Goal: Task Accomplishment & Management: Manage account settings

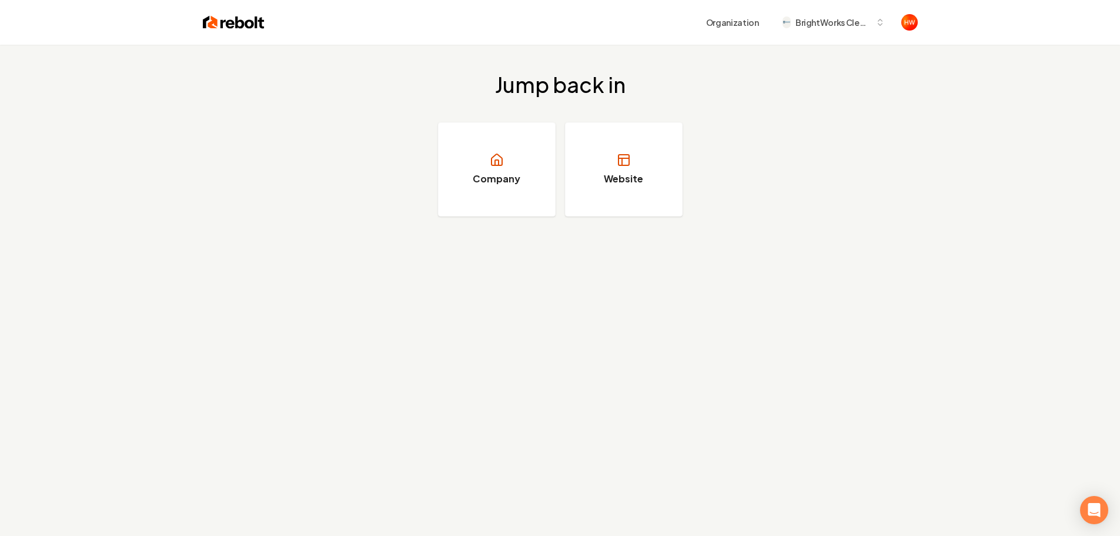
click at [561, 323] on div "Jump back in Company Website" at bounding box center [560, 313] width 1120 height 536
click at [607, 176] on h3 "Website" at bounding box center [623, 179] width 39 height 14
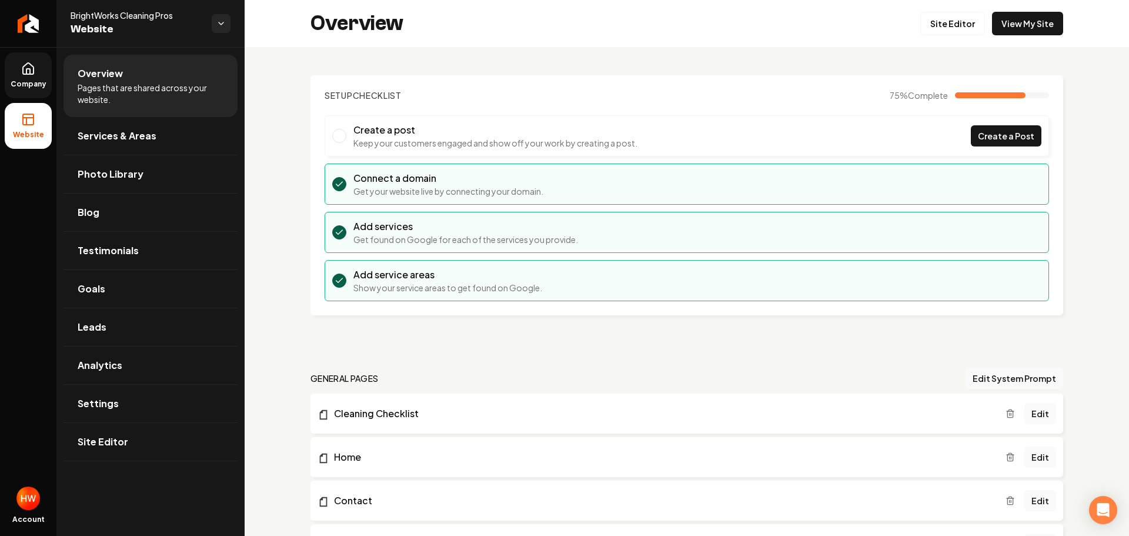
click at [19, 70] on link "Company" at bounding box center [28, 75] width 47 height 46
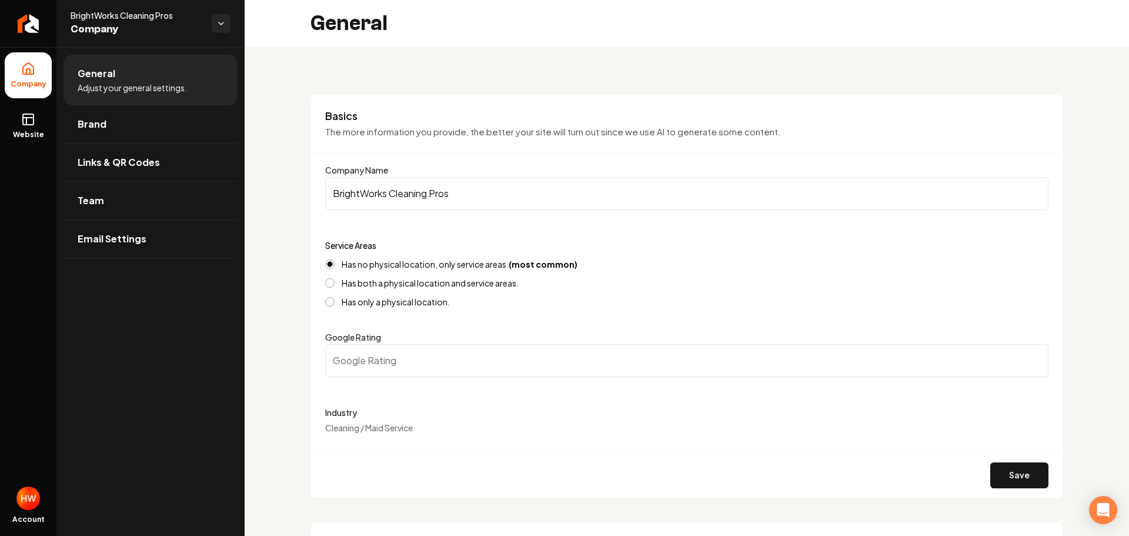
click at [419, 192] on input "BrightWorks Cleaning Pros" at bounding box center [686, 193] width 723 height 33
click at [29, 25] on icon "Return to dashboard" at bounding box center [28, 23] width 19 height 19
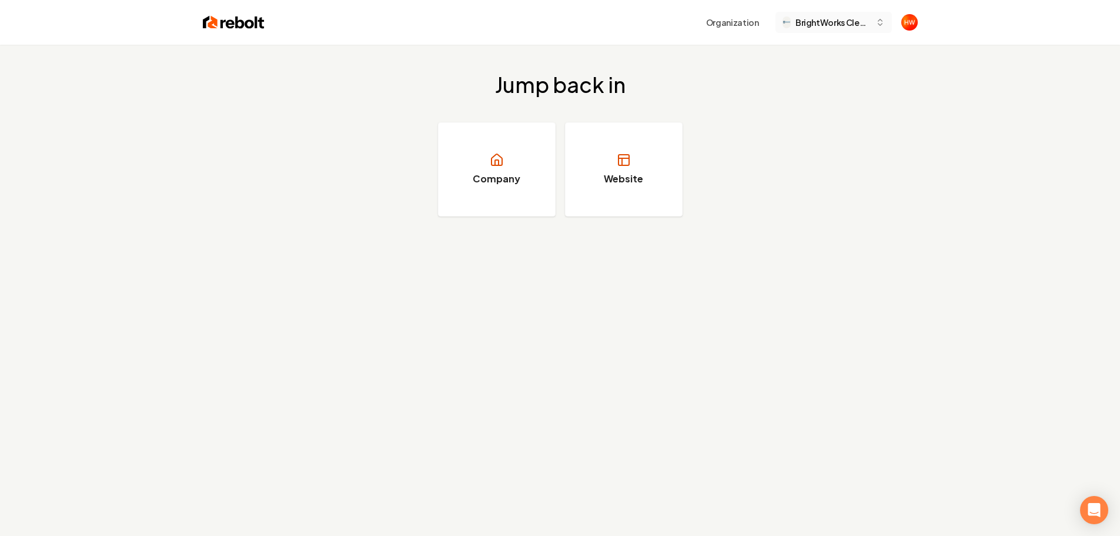
click at [822, 25] on span "BrightWorks Cleaning Pros" at bounding box center [832, 22] width 75 height 12
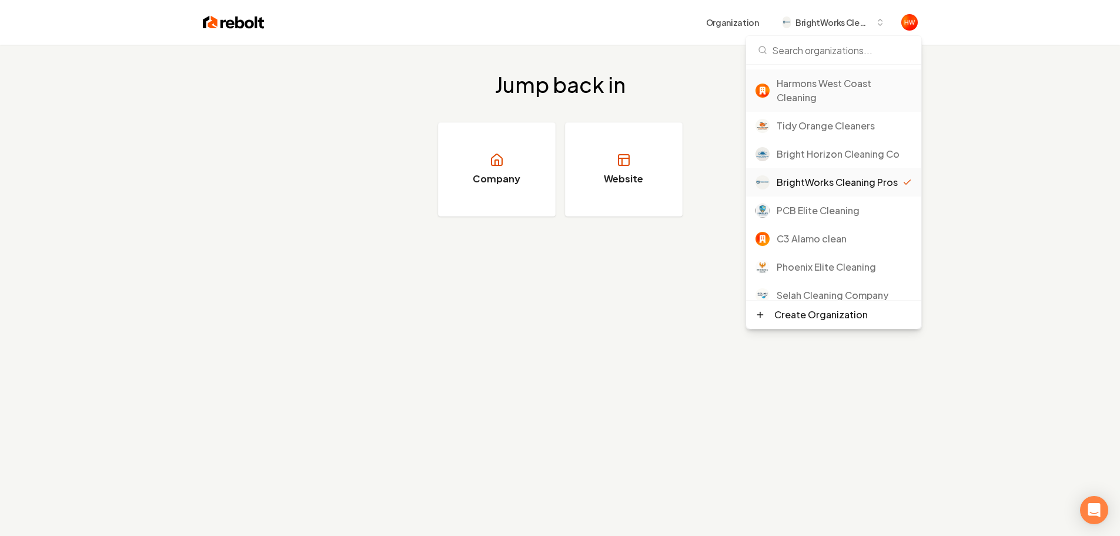
click at [813, 86] on div "Harmons West Coast Cleaning" at bounding box center [844, 90] width 135 height 28
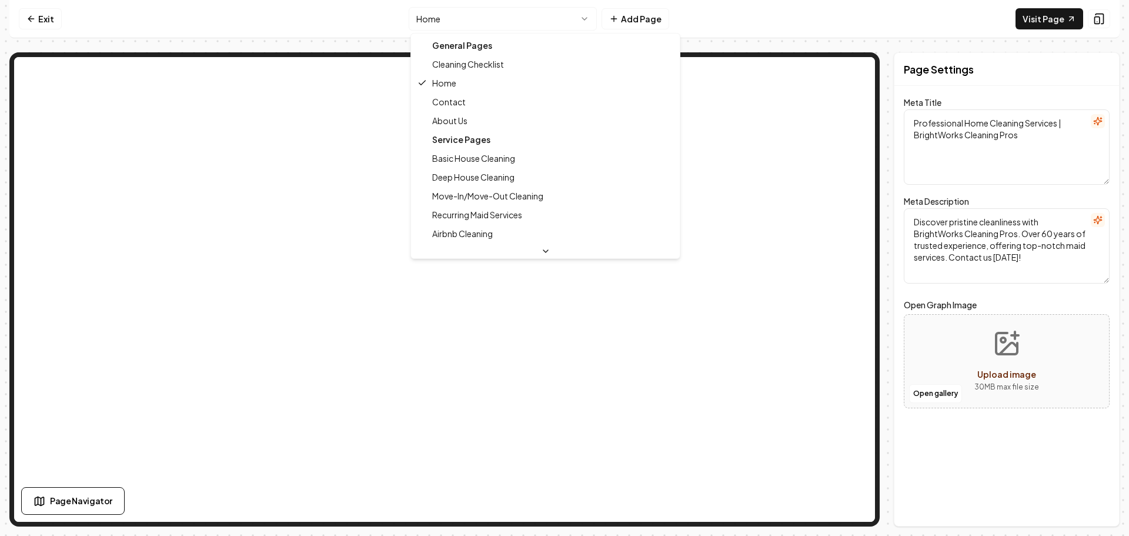
click at [489, 21] on html "Computer Required This feature is only available on a computer. Please switch t…" at bounding box center [564, 268] width 1129 height 536
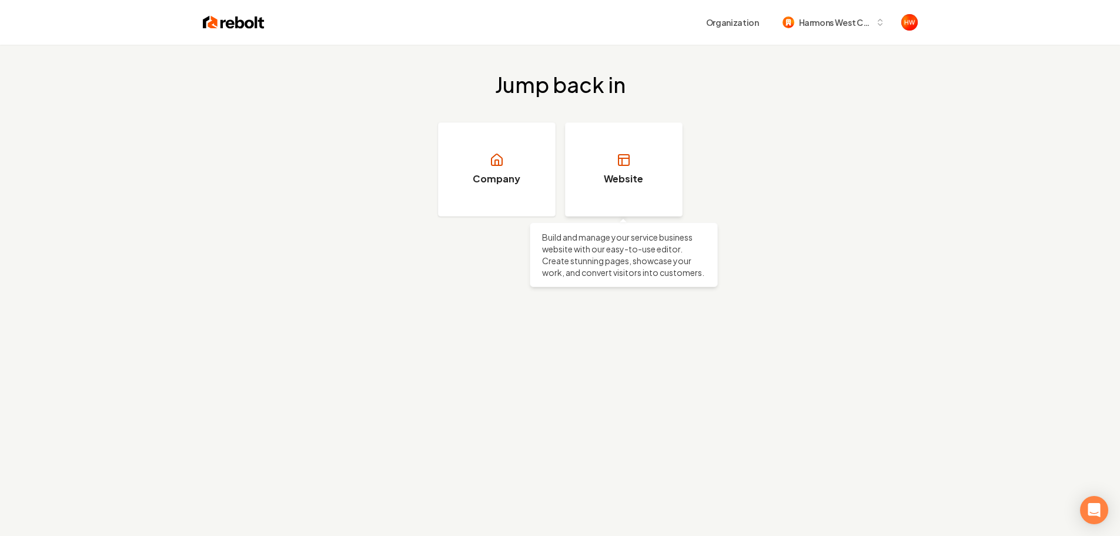
click at [633, 174] on h3 "Website" at bounding box center [623, 179] width 39 height 14
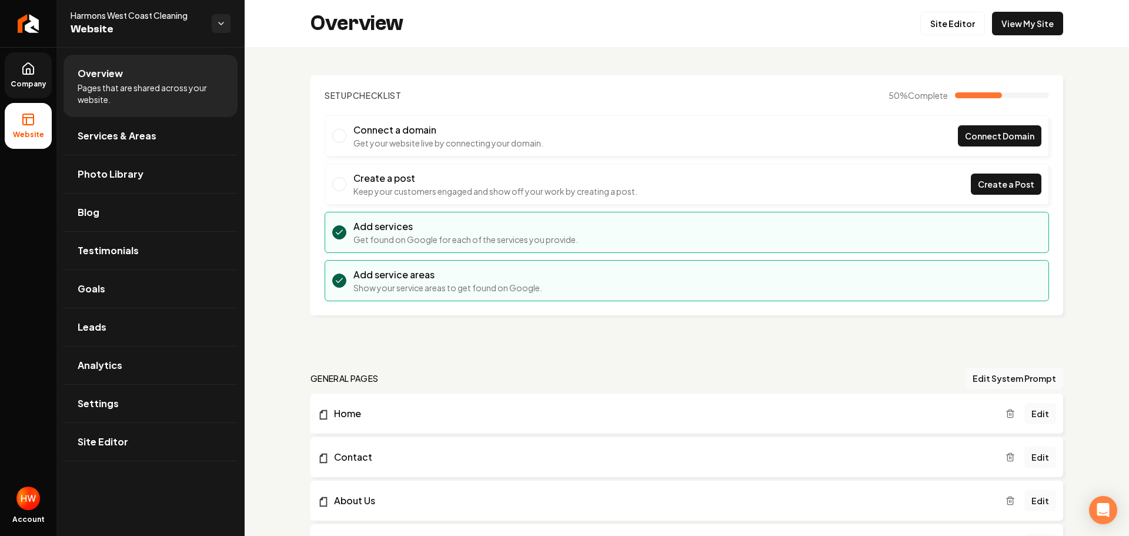
drag, startPoint x: 14, startPoint y: 65, endPoint x: 20, endPoint y: 70, distance: 7.5
click at [15, 65] on link "Company" at bounding box center [28, 75] width 47 height 46
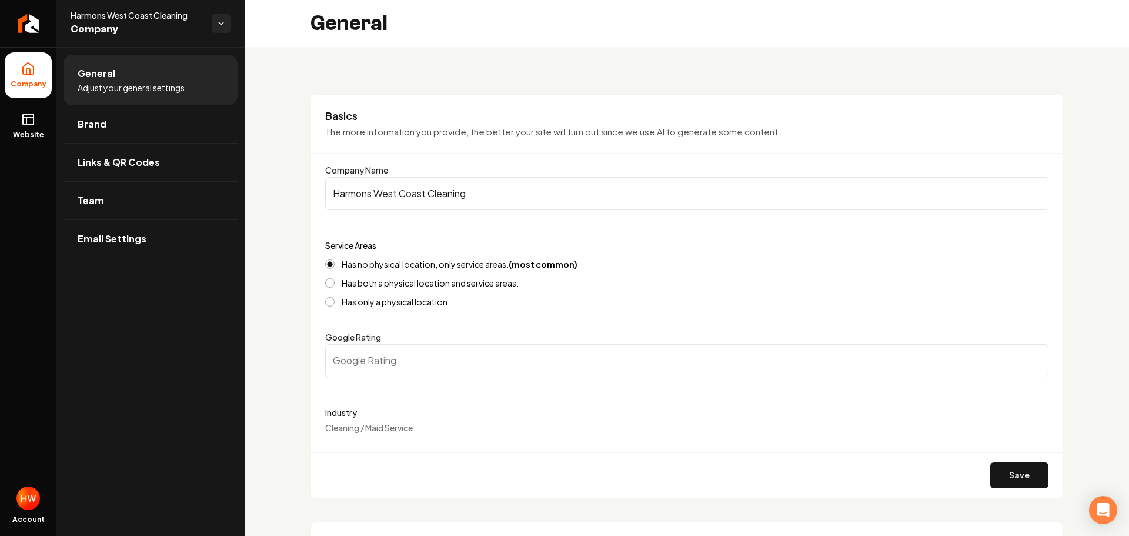
click at [400, 199] on input "Harmons West Coast Cleaning" at bounding box center [686, 193] width 723 height 33
click at [426, 198] on input "Harmons West Coast Cleaning" at bounding box center [686, 193] width 723 height 33
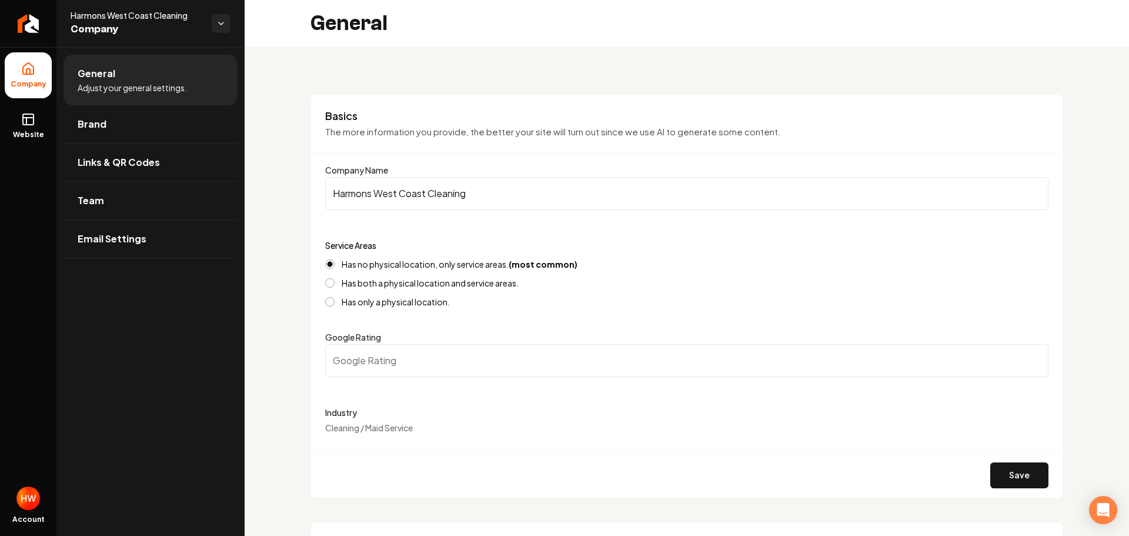
click at [426, 198] on input "Harmons West Coast Cleaning" at bounding box center [686, 193] width 723 height 33
click at [26, 31] on icon "Return to dashboard" at bounding box center [28, 23] width 19 height 19
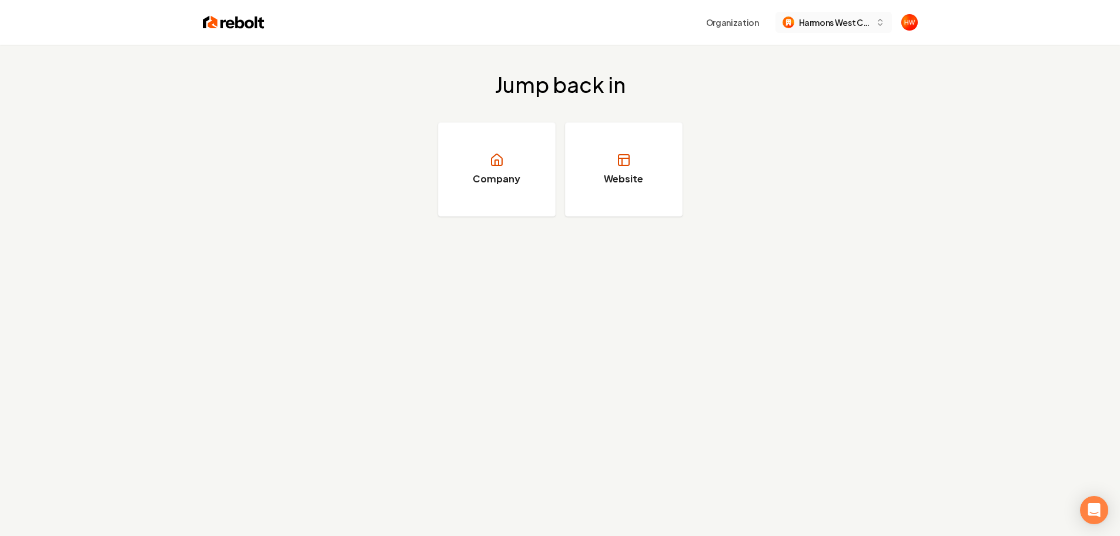
click at [825, 30] on button "Harmons West Coast Cleaning" at bounding box center [833, 22] width 116 height 21
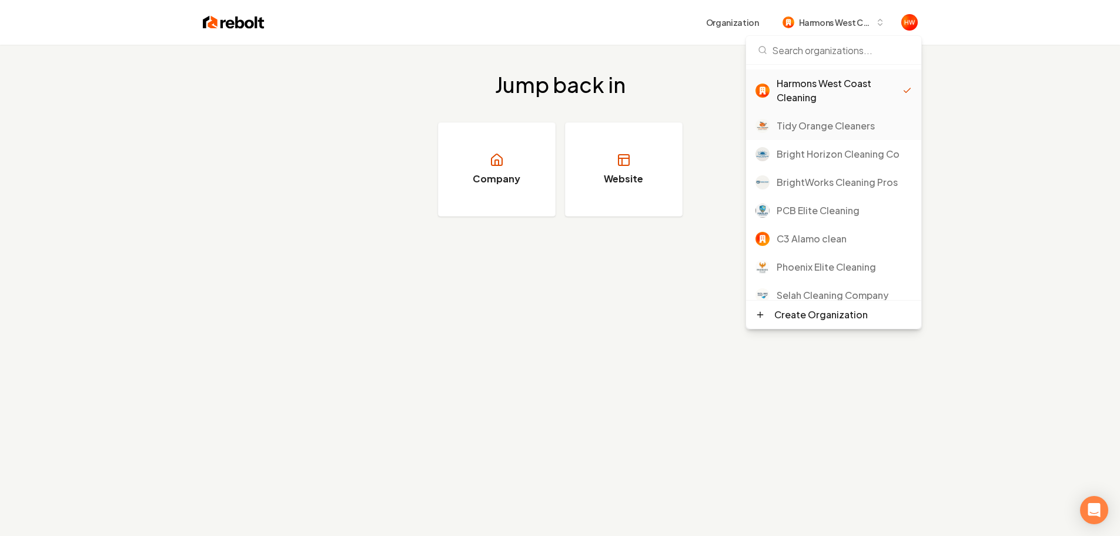
click at [821, 130] on div "Tidy Orange Cleaners" at bounding box center [844, 126] width 135 height 14
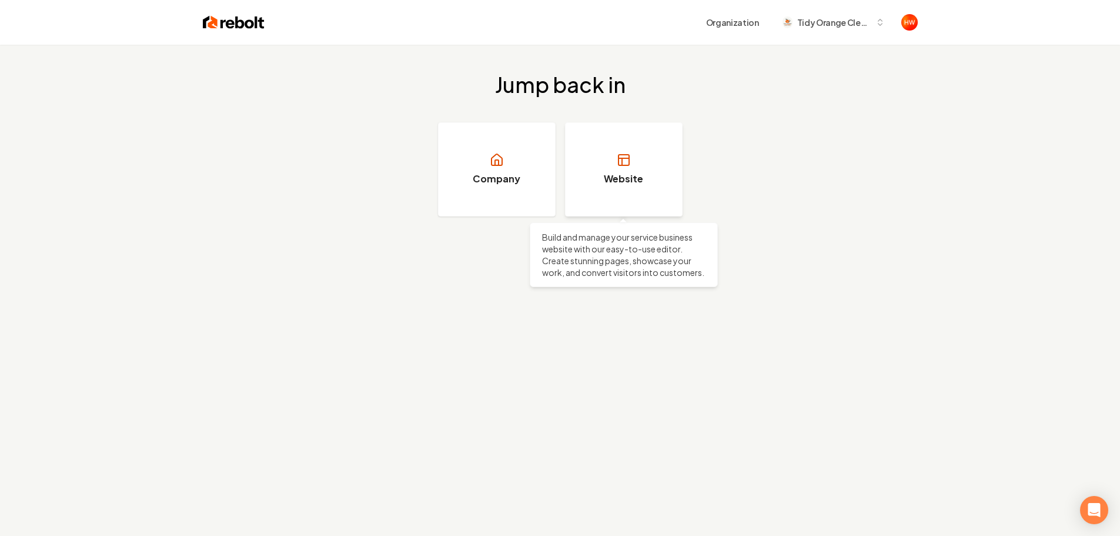
click at [600, 169] on link "Website" at bounding box center [624, 169] width 118 height 94
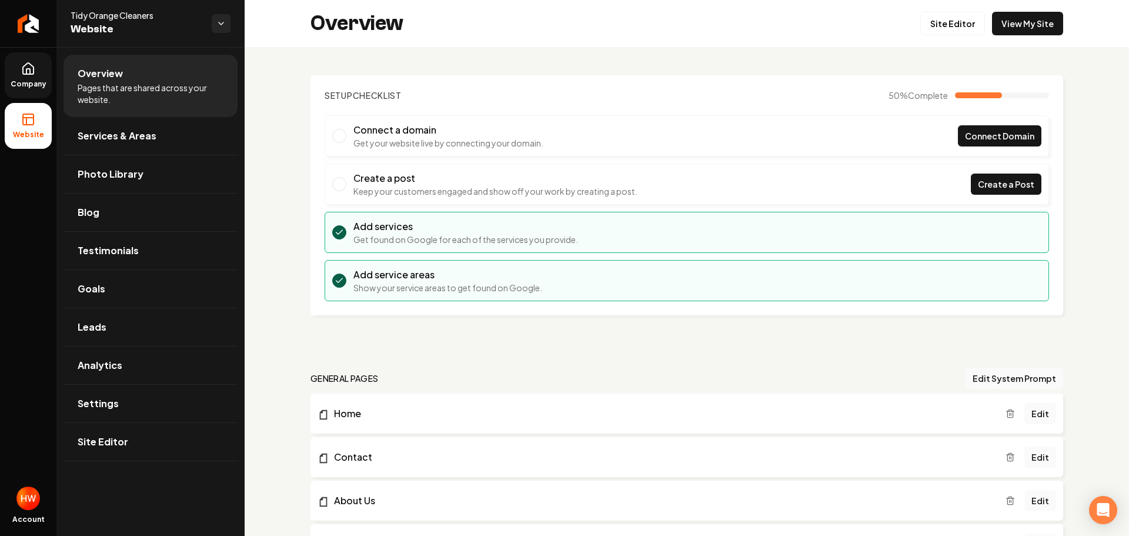
click at [29, 75] on icon at bounding box center [28, 69] width 14 height 14
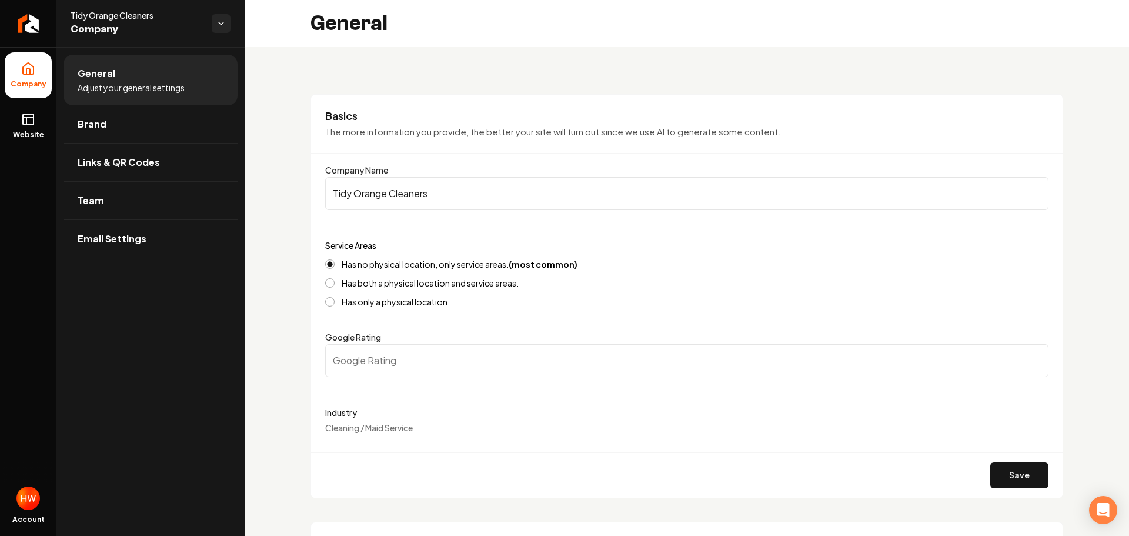
click at [399, 199] on input "Tidy Orange Cleaners" at bounding box center [686, 193] width 723 height 33
click at [399, 198] on input "Tidy Orange Cleaners" at bounding box center [686, 193] width 723 height 33
click at [27, 31] on icon "Return to dashboard" at bounding box center [28, 23] width 19 height 19
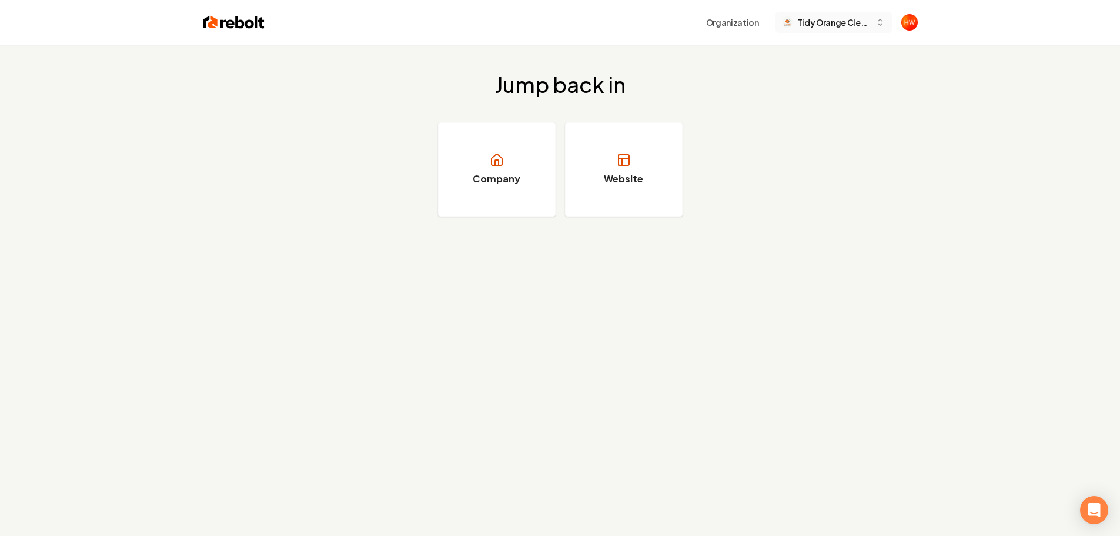
click at [808, 29] on button "Tidy Orange Cleaners" at bounding box center [833, 22] width 116 height 21
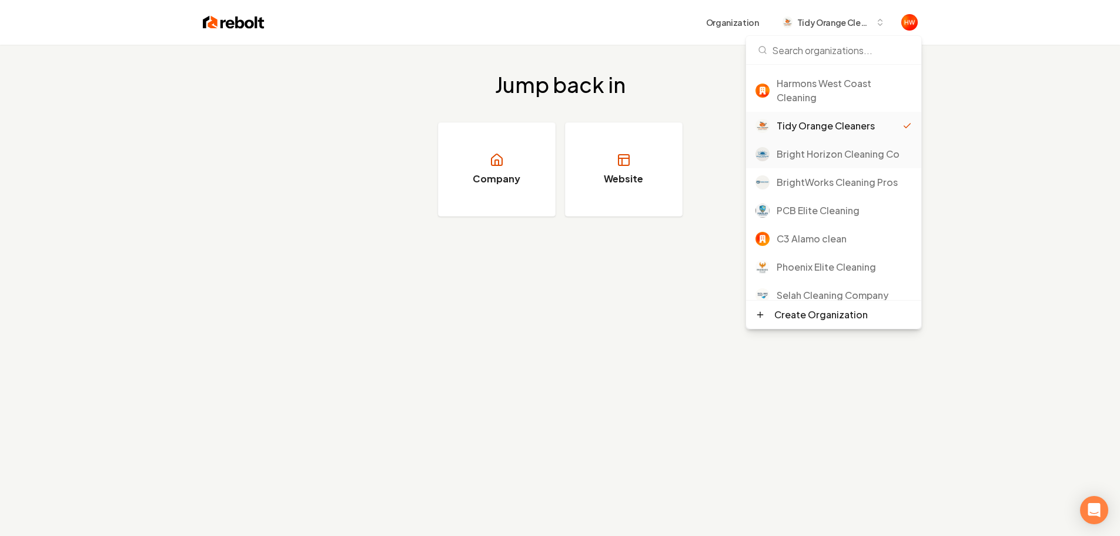
click at [824, 157] on div "Bright Horizon Cleaning Co" at bounding box center [844, 154] width 135 height 14
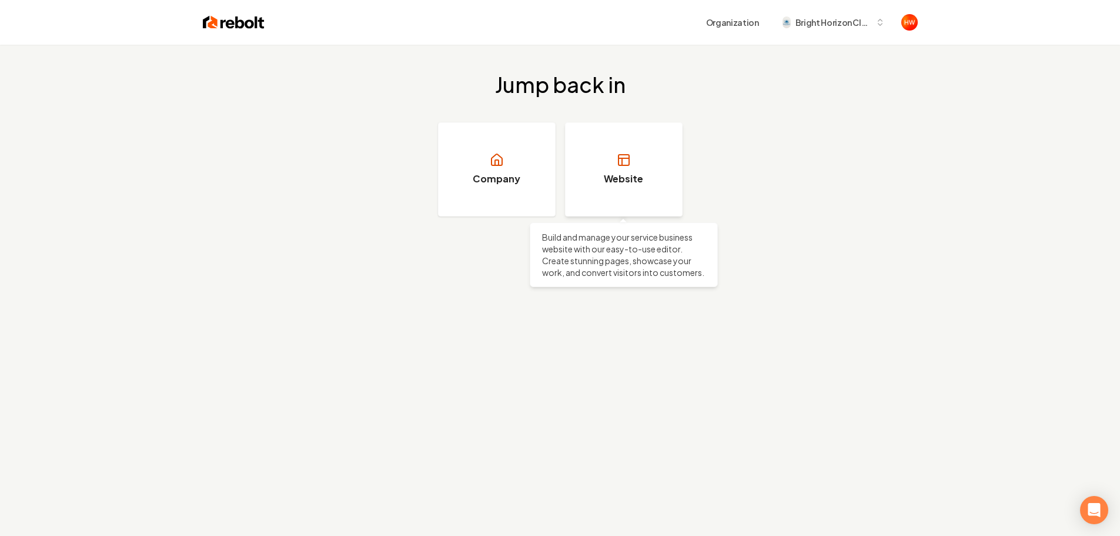
click at [623, 170] on link "Website" at bounding box center [624, 169] width 118 height 94
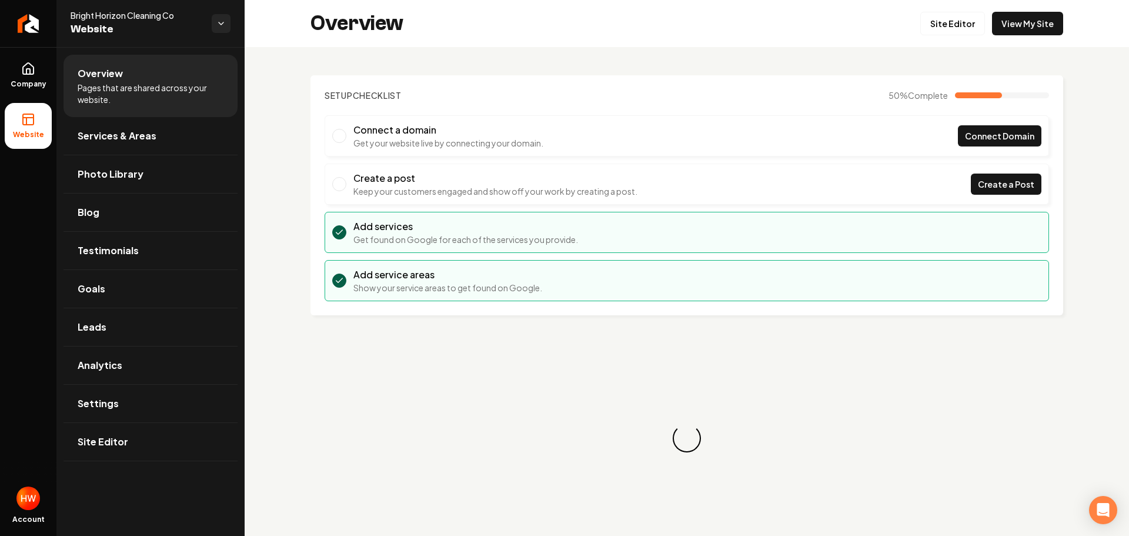
drag, startPoint x: 35, startPoint y: 75, endPoint x: 55, endPoint y: 101, distance: 32.8
click at [35, 75] on link "Company" at bounding box center [28, 75] width 47 height 46
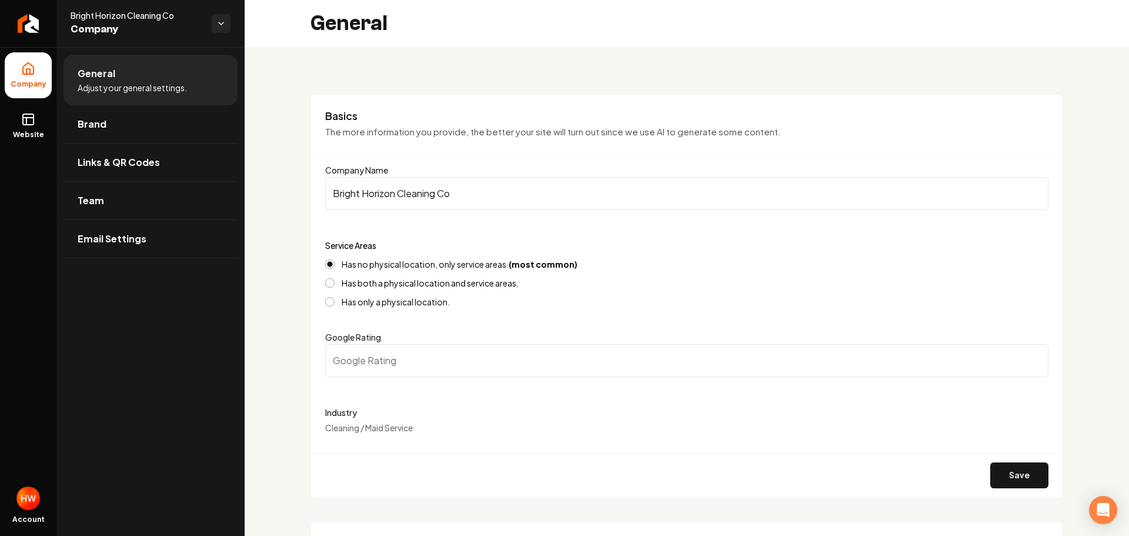
click at [403, 189] on input "Bright Horizon Cleaning Co" at bounding box center [686, 193] width 723 height 33
click at [32, 31] on icon "Return to dashboard" at bounding box center [28, 23] width 19 height 19
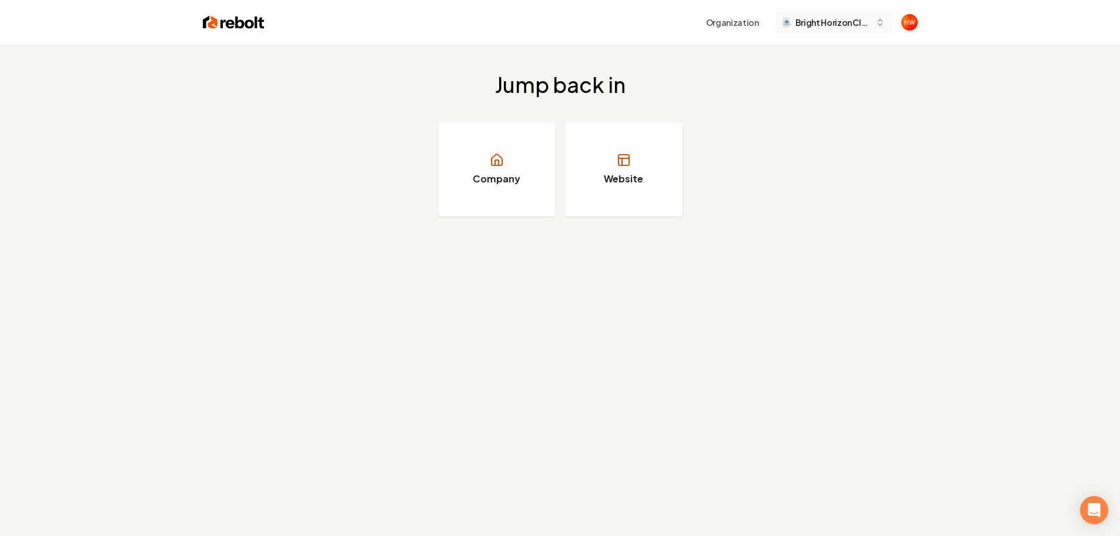
click at [815, 29] on button "Bright Horizon Cleaning Co" at bounding box center [833, 22] width 116 height 21
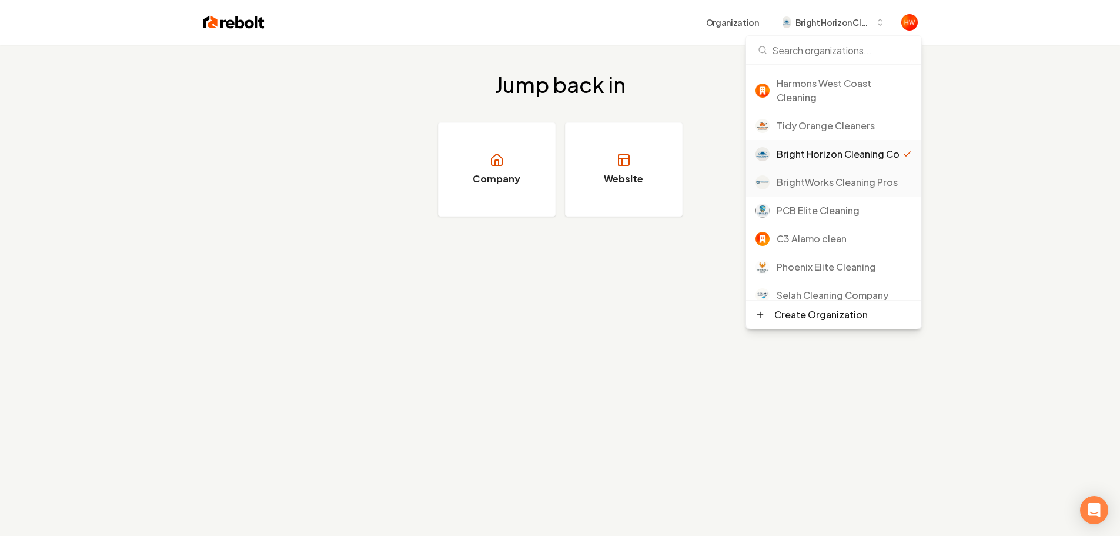
click at [818, 189] on div "BrightWorks Cleaning Pros" at bounding box center [844, 182] width 135 height 14
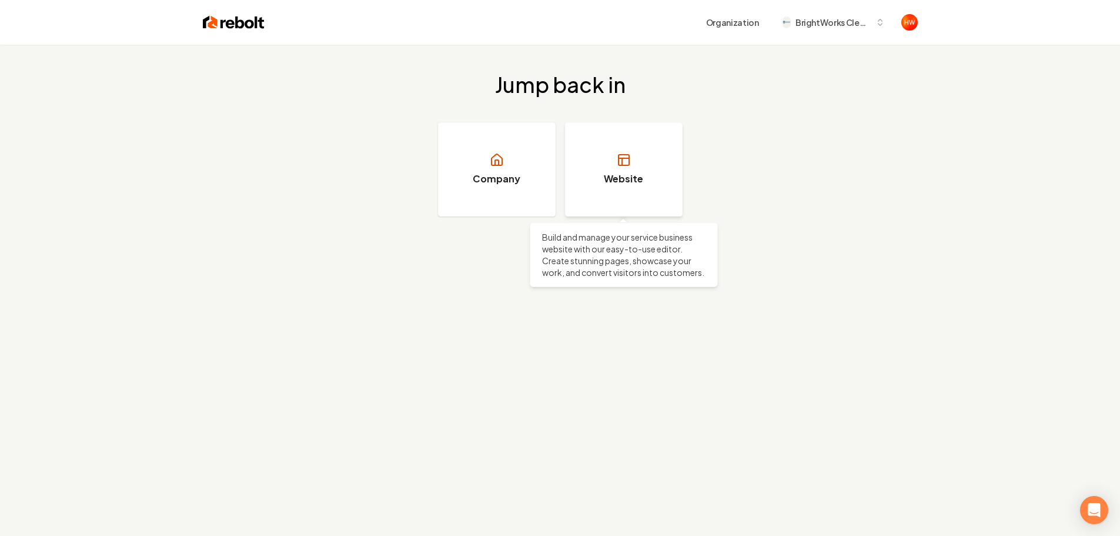
click at [633, 170] on link "Website" at bounding box center [624, 169] width 118 height 94
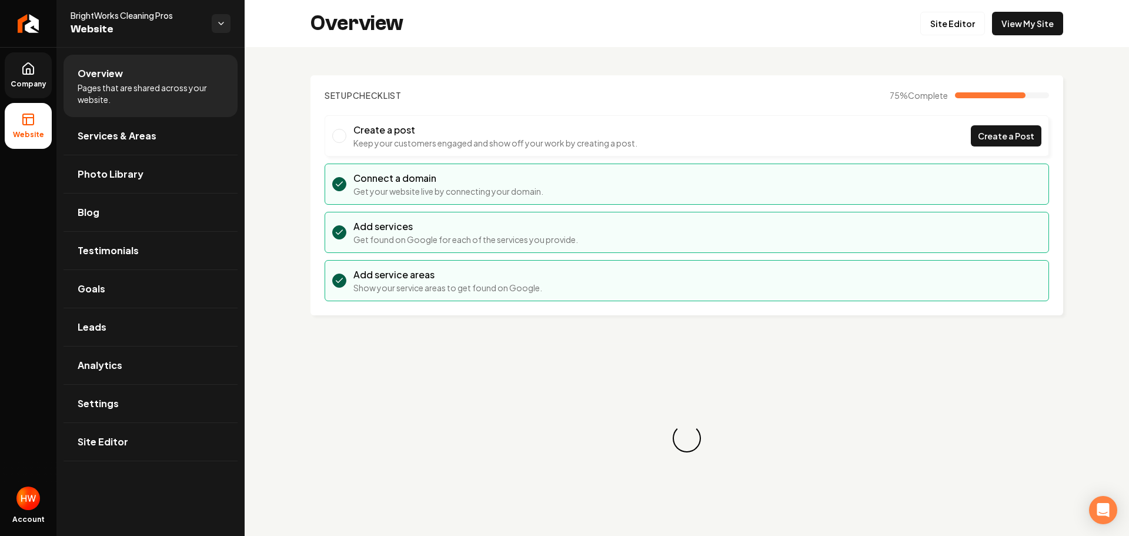
click at [21, 79] on span "Company" at bounding box center [28, 83] width 45 height 9
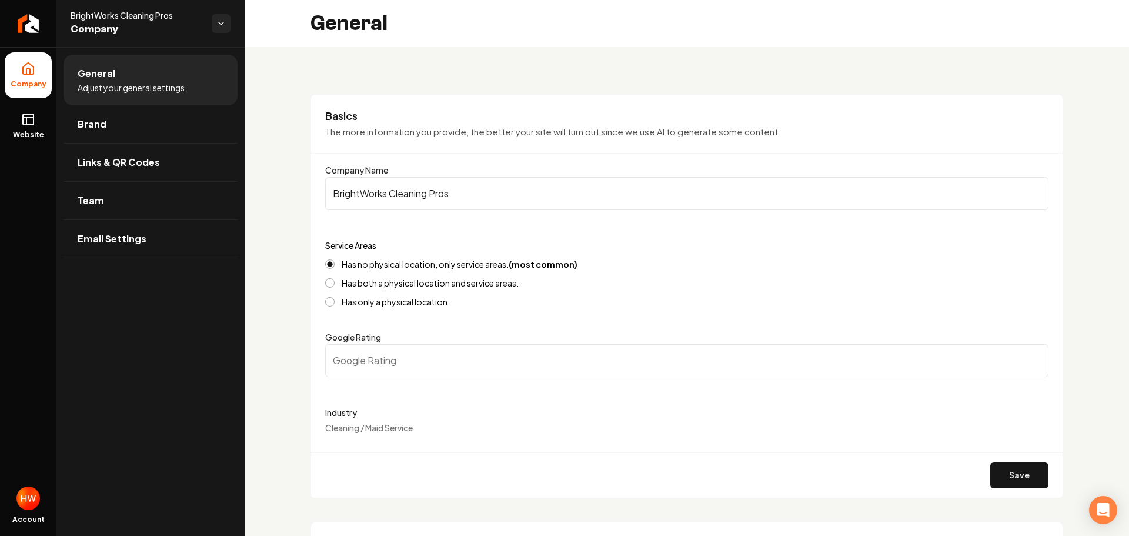
click at [382, 192] on input "BrightWorks Cleaning Pros" at bounding box center [686, 193] width 723 height 33
click at [39, 28] on link "Return to dashboard" at bounding box center [28, 23] width 56 height 47
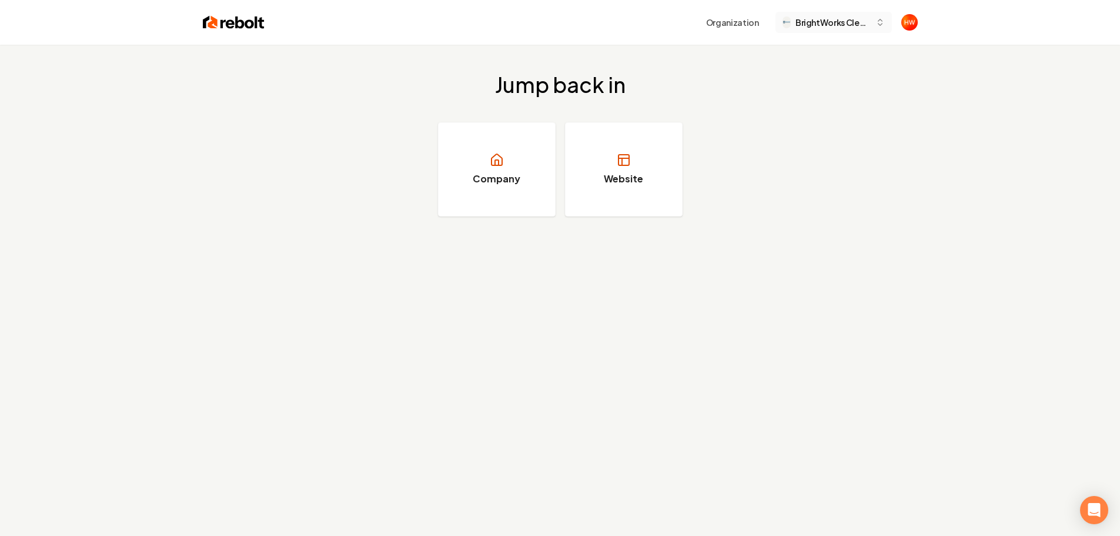
click at [823, 25] on span "BrightWorks Cleaning Pros" at bounding box center [832, 22] width 75 height 12
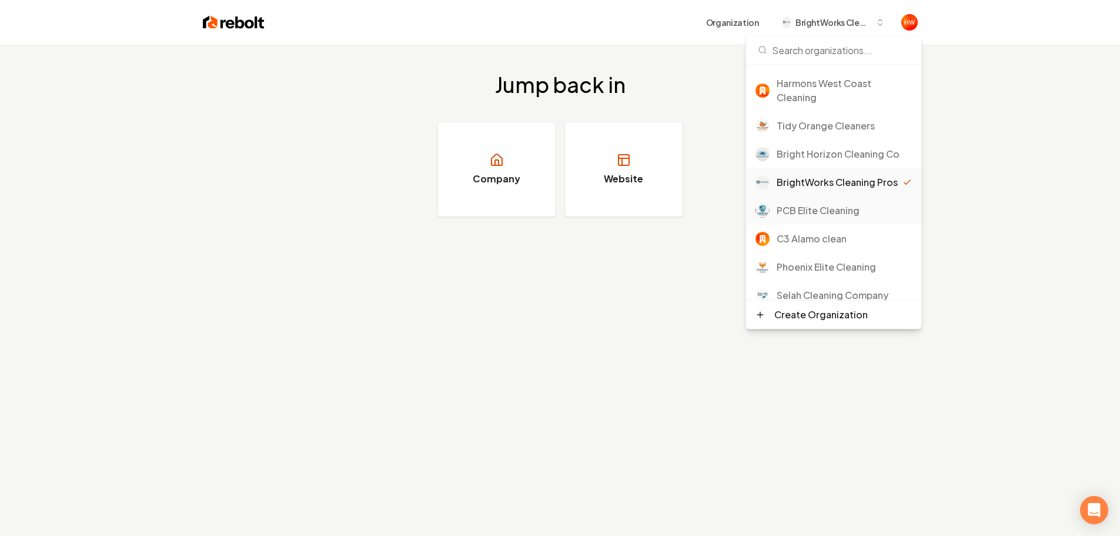
click at [814, 218] on div "PCB Elite Cleaning" at bounding box center [844, 210] width 135 height 14
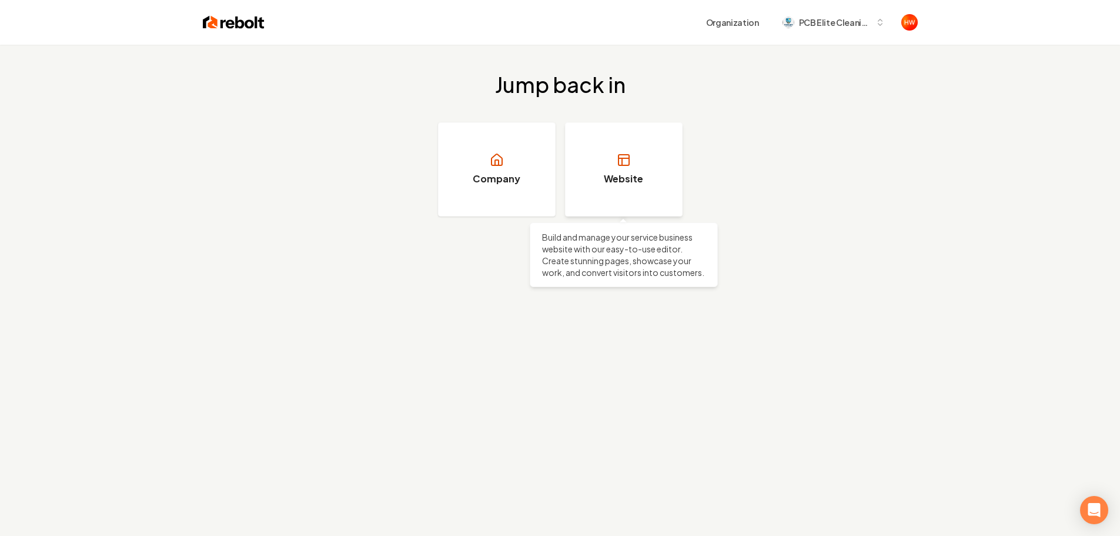
click at [644, 153] on link "Website" at bounding box center [624, 169] width 118 height 94
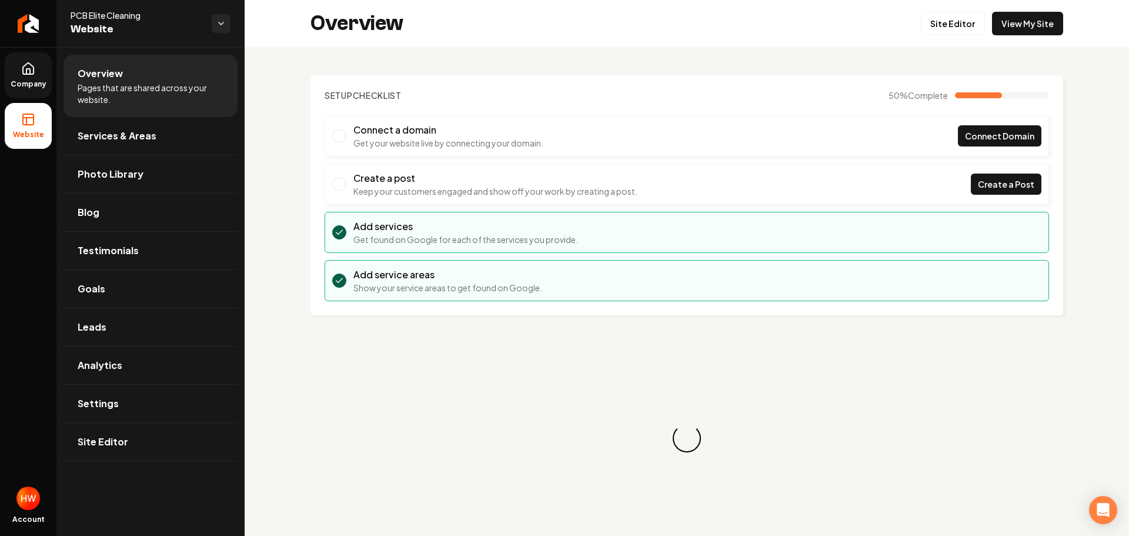
click at [28, 74] on icon at bounding box center [28, 68] width 11 height 11
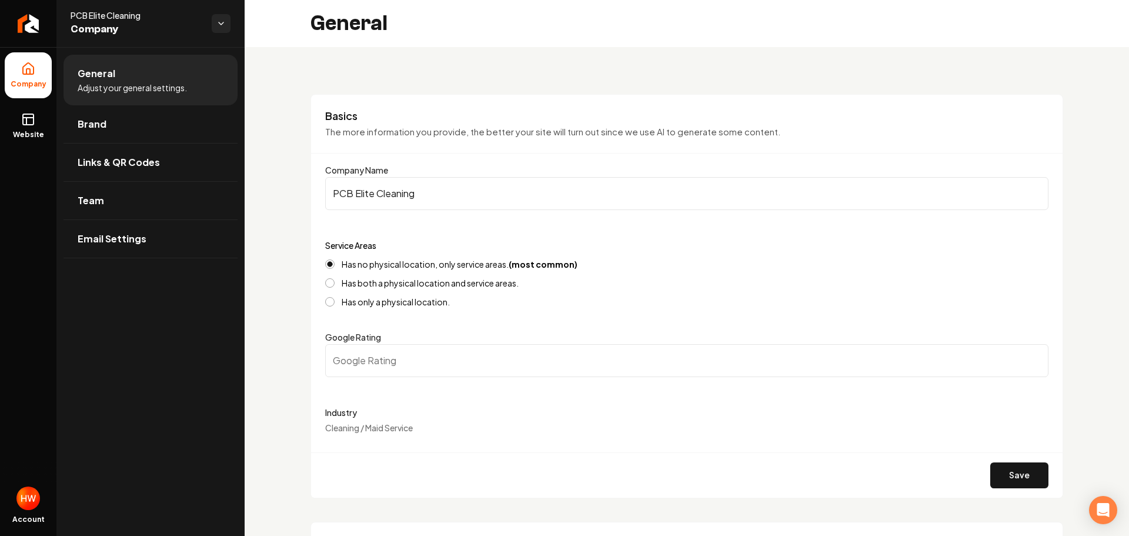
click at [419, 191] on input "PCB Elite Cleaning" at bounding box center [686, 193] width 723 height 33
click at [26, 24] on icon "Return to dashboard" at bounding box center [28, 24] width 11 height 0
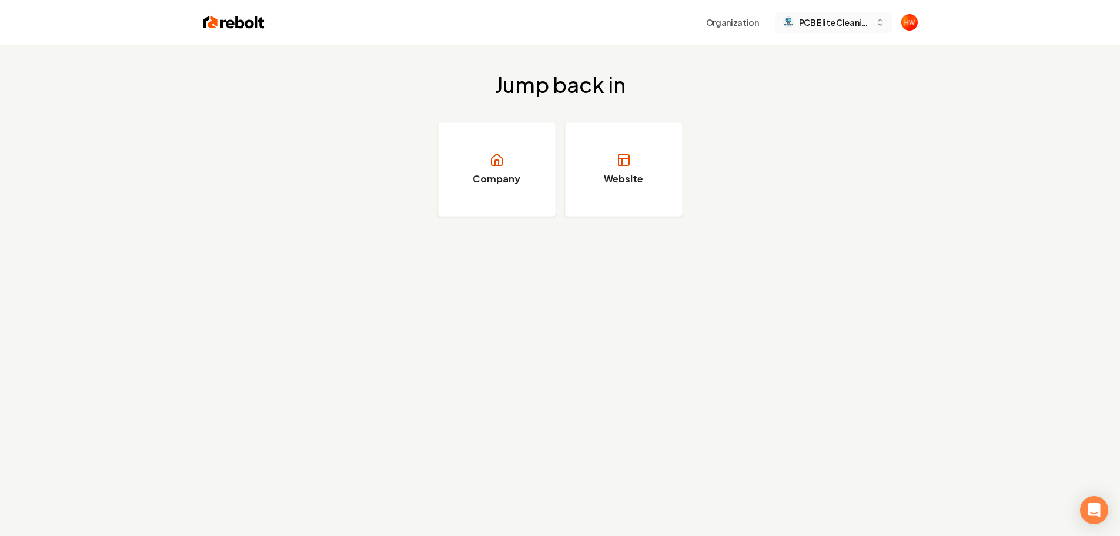
click at [831, 21] on span "PCB Elite Cleaning" at bounding box center [835, 22] width 72 height 12
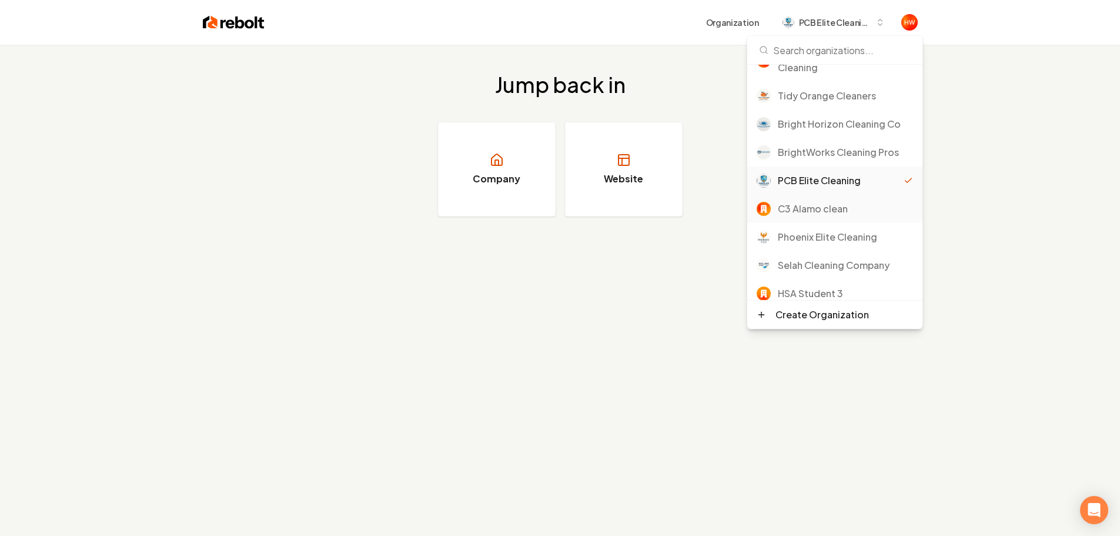
scroll to position [59, 0]
click at [821, 182] on div "C3 Alamo clean" at bounding box center [845, 180] width 135 height 14
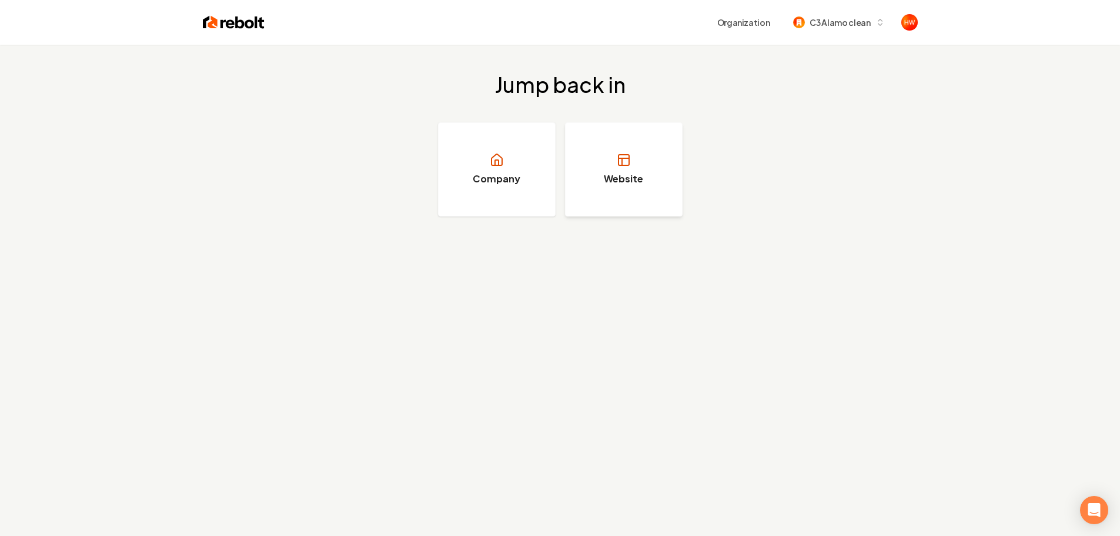
click at [648, 173] on link "Website" at bounding box center [624, 169] width 118 height 94
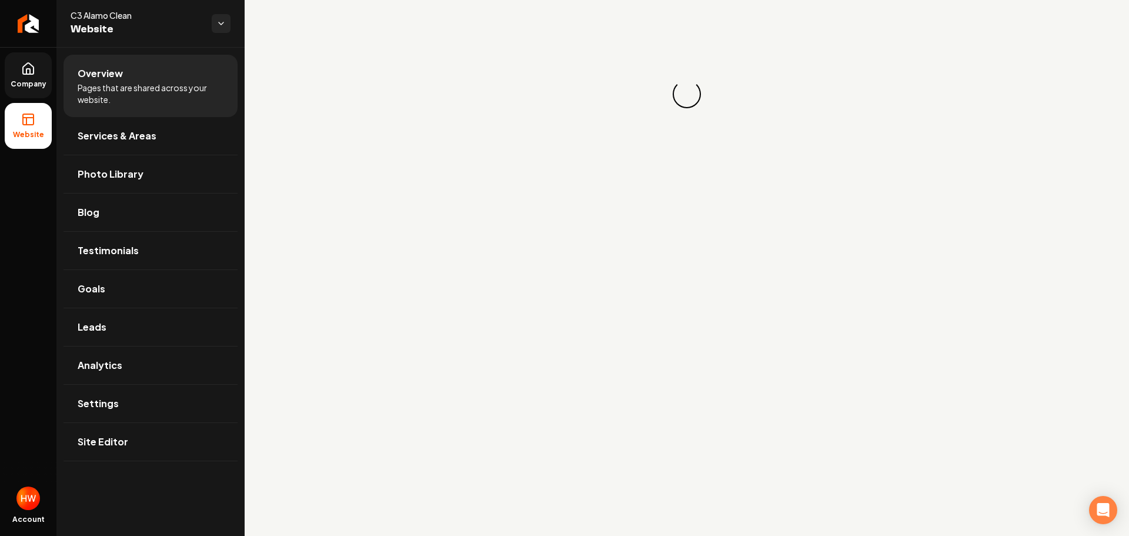
click at [28, 77] on link "Company" at bounding box center [28, 75] width 47 height 46
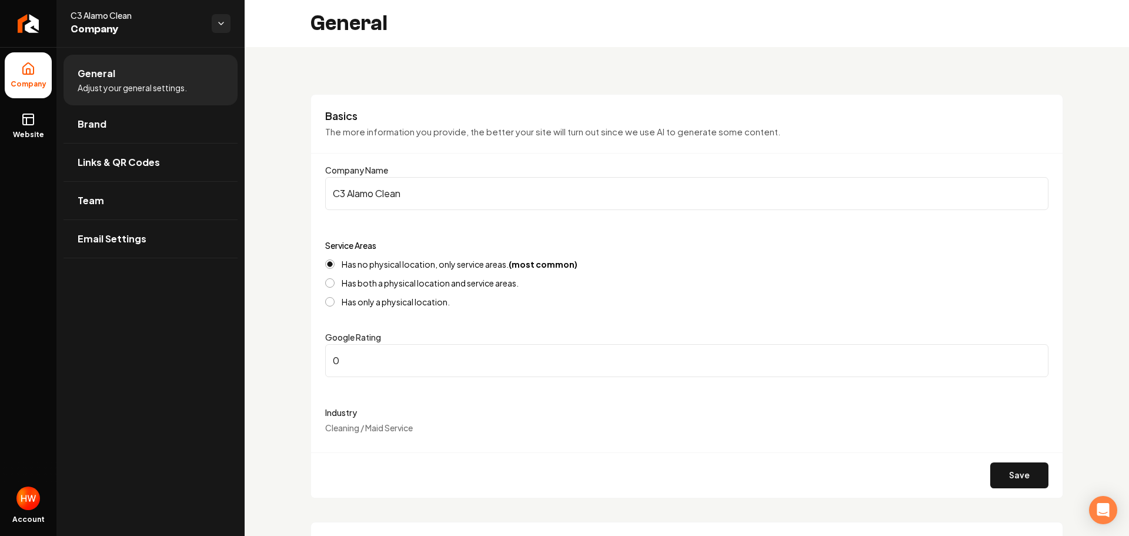
click at [392, 202] on input "C3 Alamo Clean" at bounding box center [686, 193] width 723 height 33
click at [32, 28] on icon "Return to dashboard" at bounding box center [28, 23] width 19 height 19
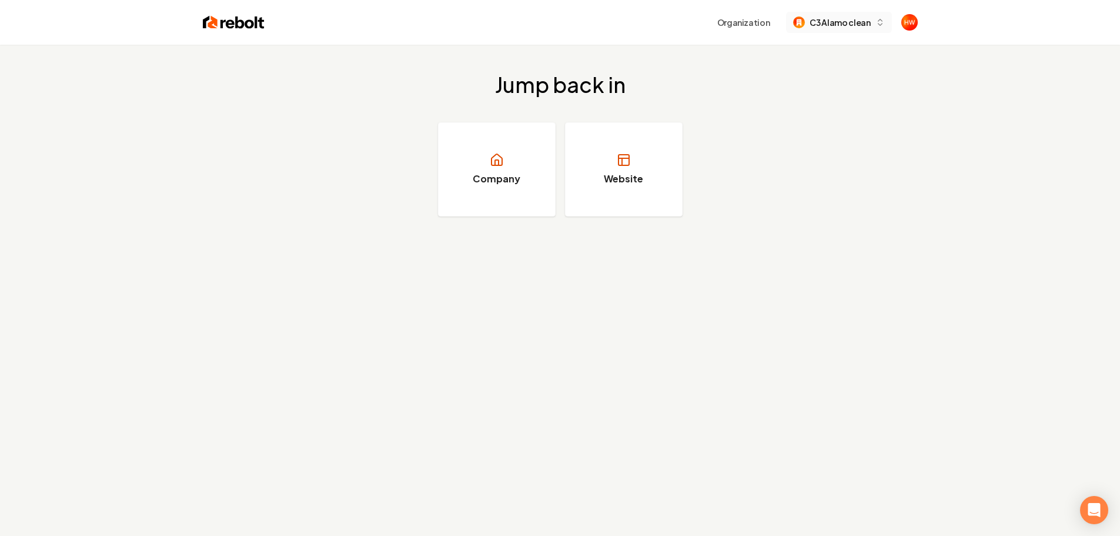
click at [841, 21] on span "C3 Alamo clean" at bounding box center [839, 22] width 61 height 12
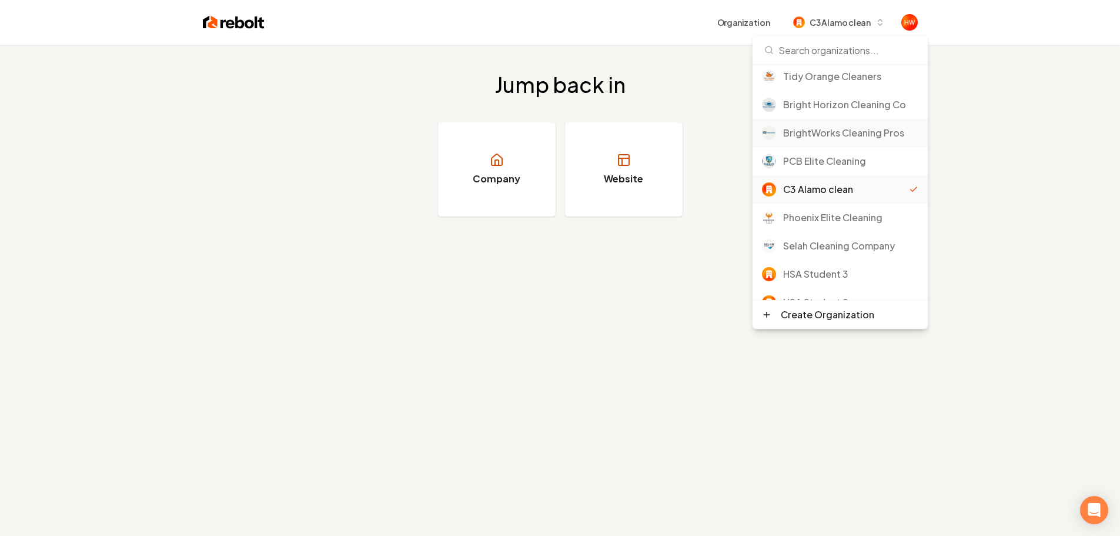
scroll to position [118, 0]
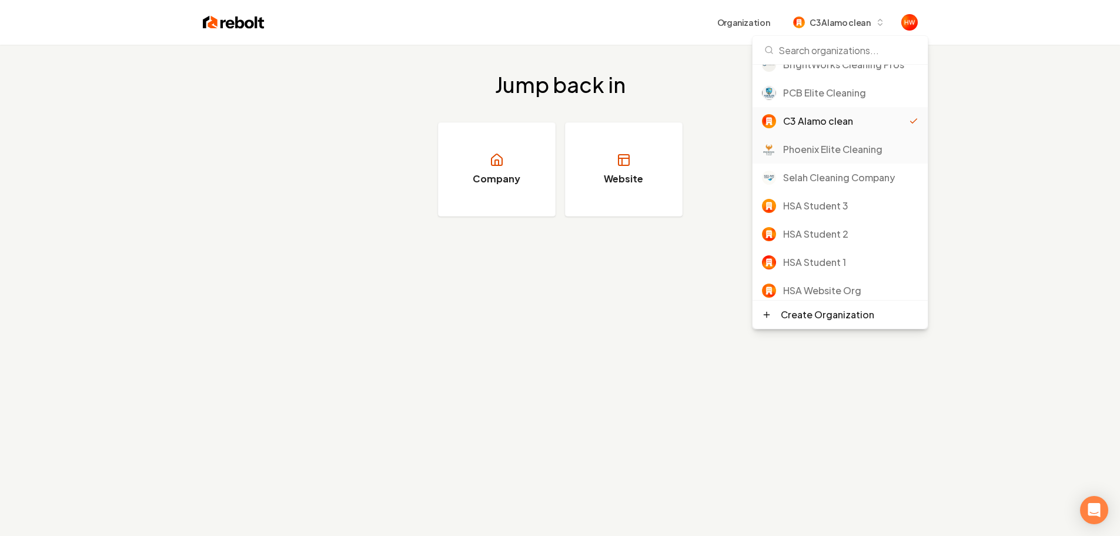
click at [833, 153] on div "Phoenix Elite Cleaning" at bounding box center [850, 149] width 135 height 14
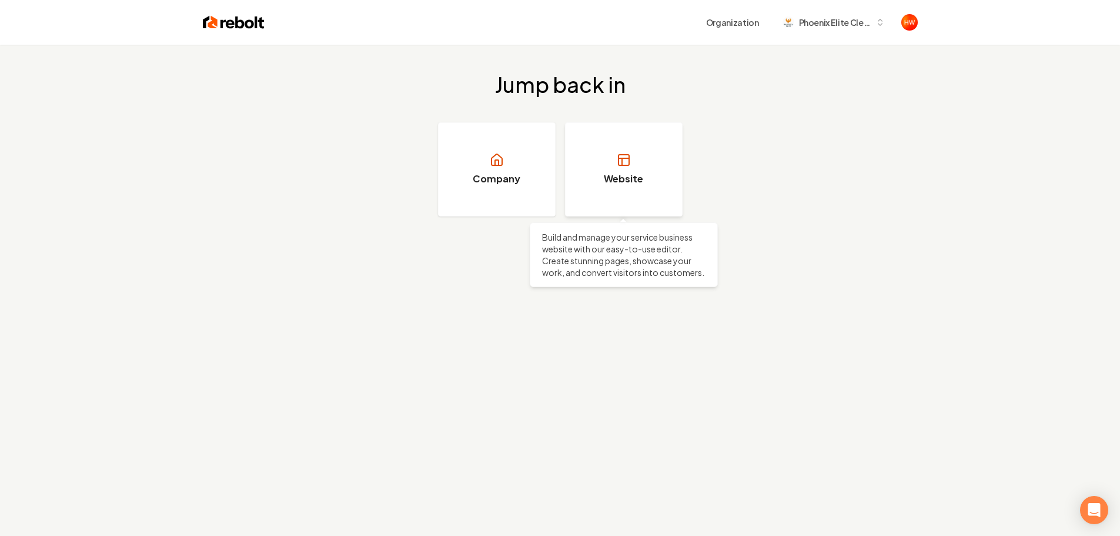
click at [644, 168] on link "Website" at bounding box center [624, 169] width 118 height 94
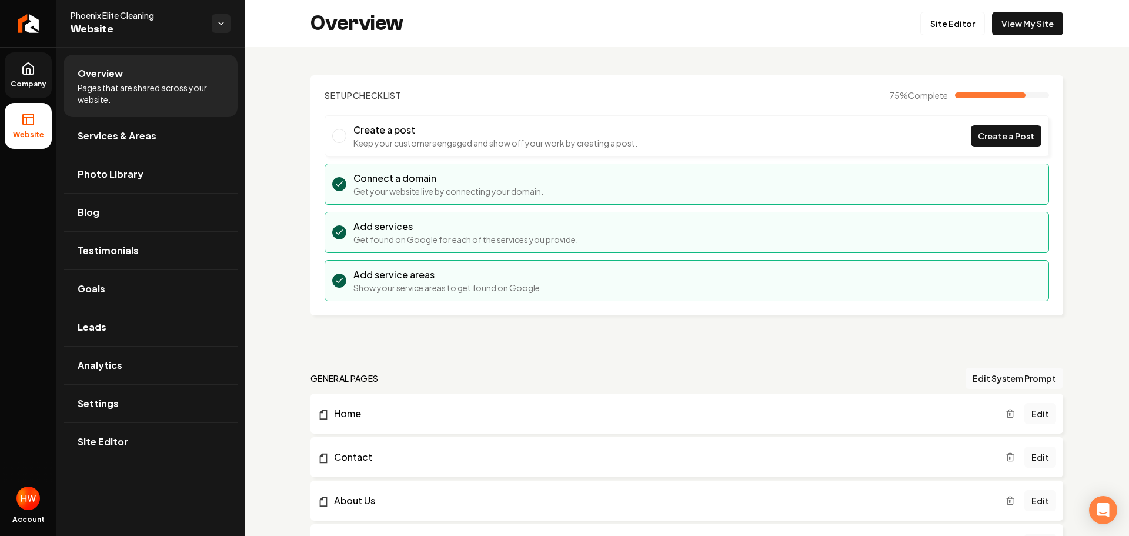
click at [32, 75] on icon at bounding box center [28, 69] width 14 height 14
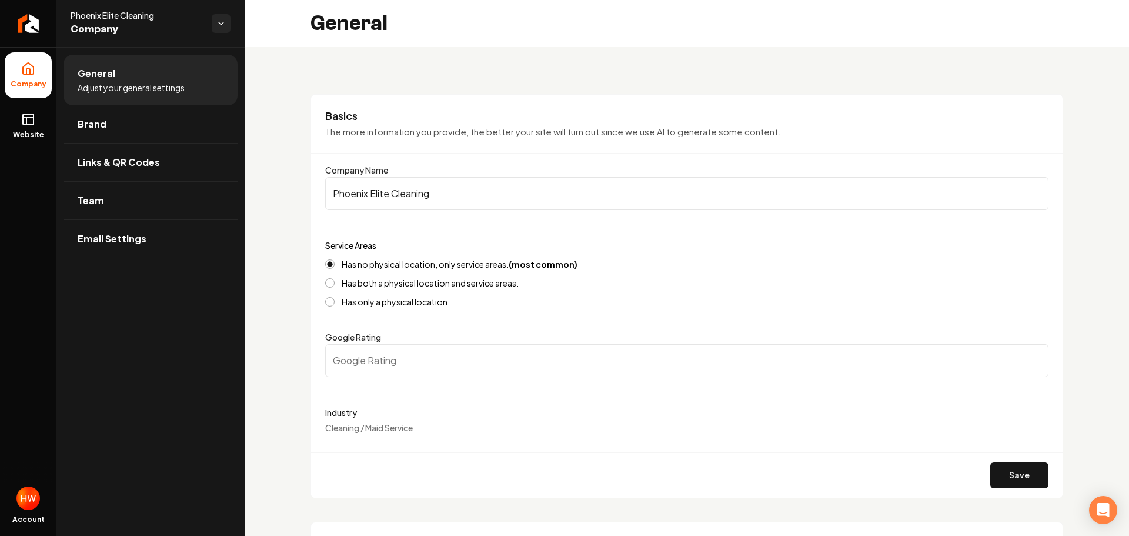
click at [437, 193] on input "Phoenix Elite Cleaning" at bounding box center [686, 193] width 723 height 33
click at [34, 121] on rect at bounding box center [28, 119] width 11 height 11
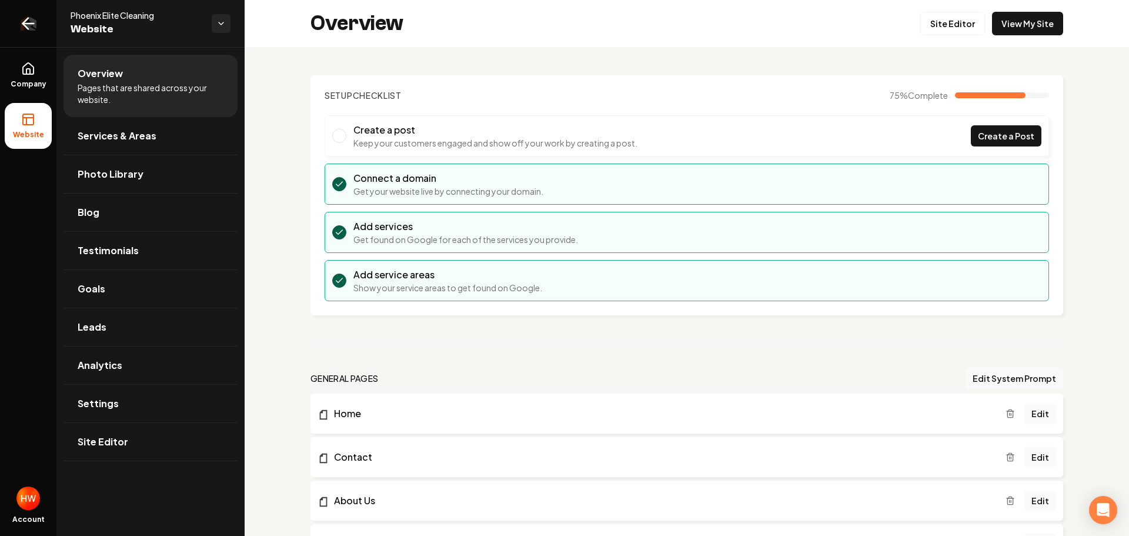
click at [26, 25] on icon "Return to dashboard" at bounding box center [28, 23] width 19 height 19
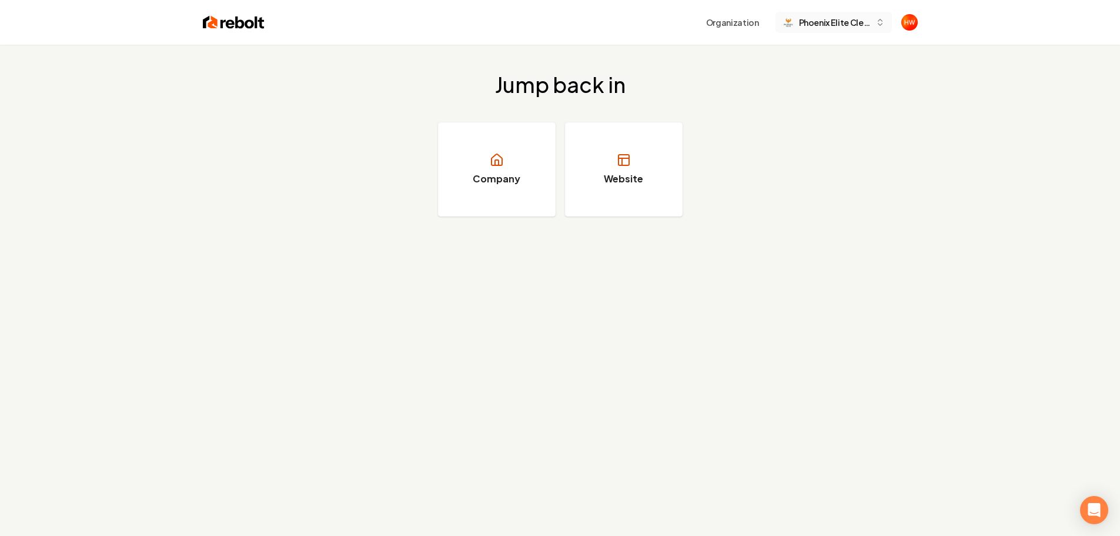
click at [825, 25] on span "Phoenix Elite Cleaning" at bounding box center [835, 22] width 72 height 12
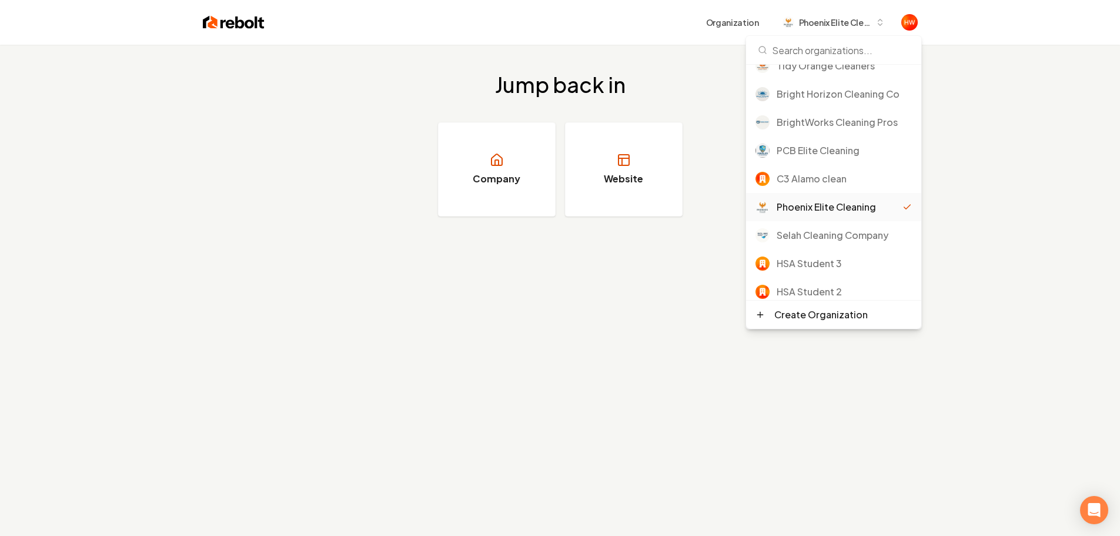
scroll to position [118, 0]
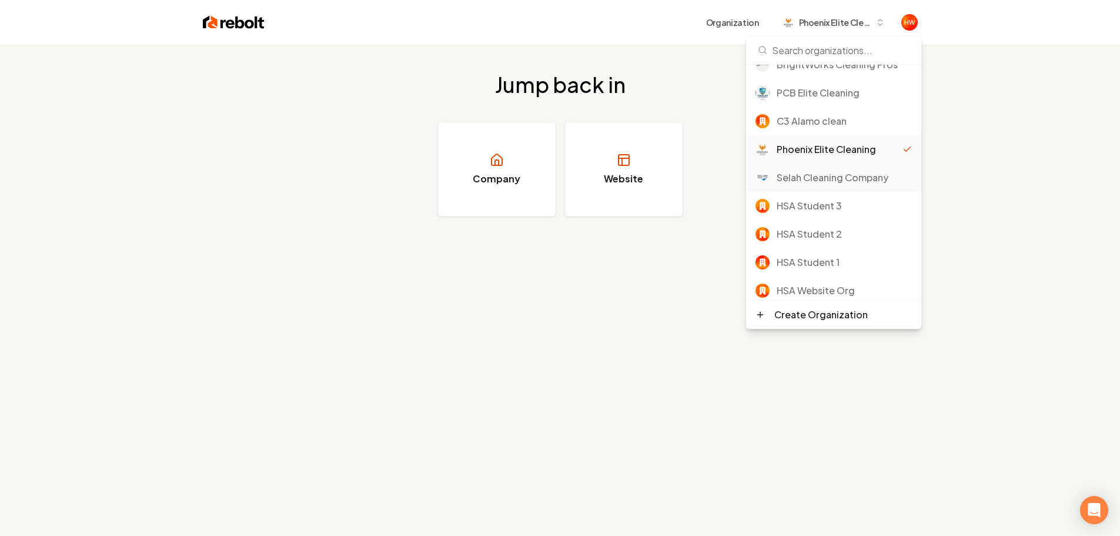
click at [839, 179] on div "Selah Cleaning Company" at bounding box center [844, 177] width 135 height 14
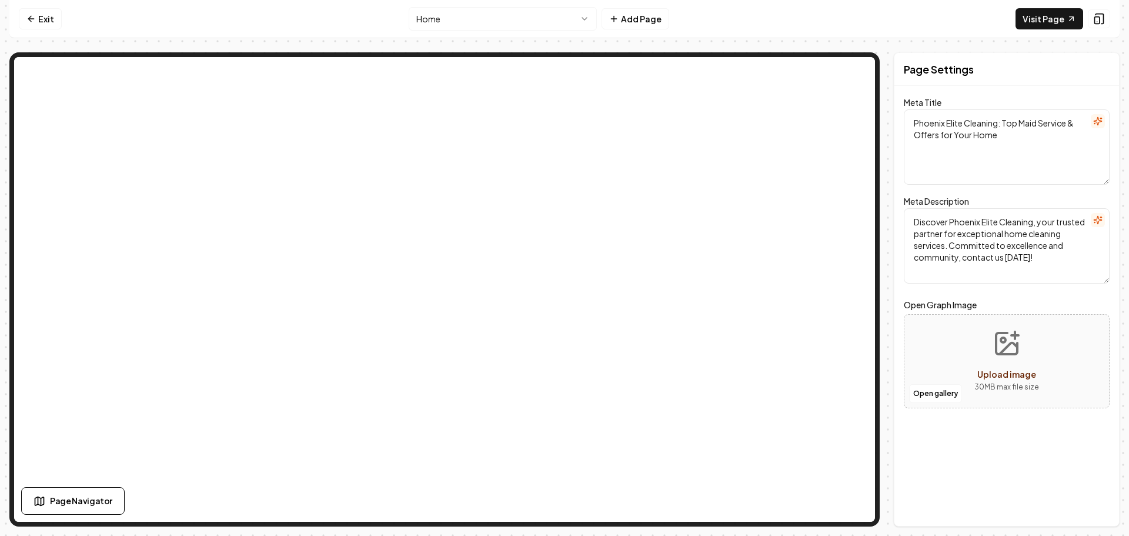
click at [532, 17] on html "Computer Required This feature is only available on a computer. Please switch t…" at bounding box center [564, 268] width 1129 height 536
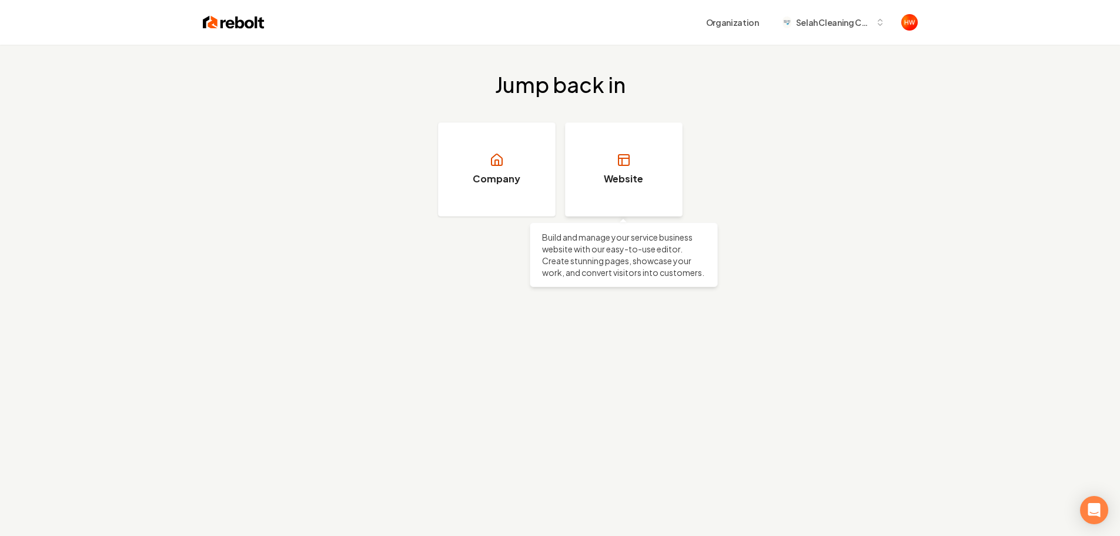
click at [632, 166] on link "Website" at bounding box center [624, 169] width 118 height 94
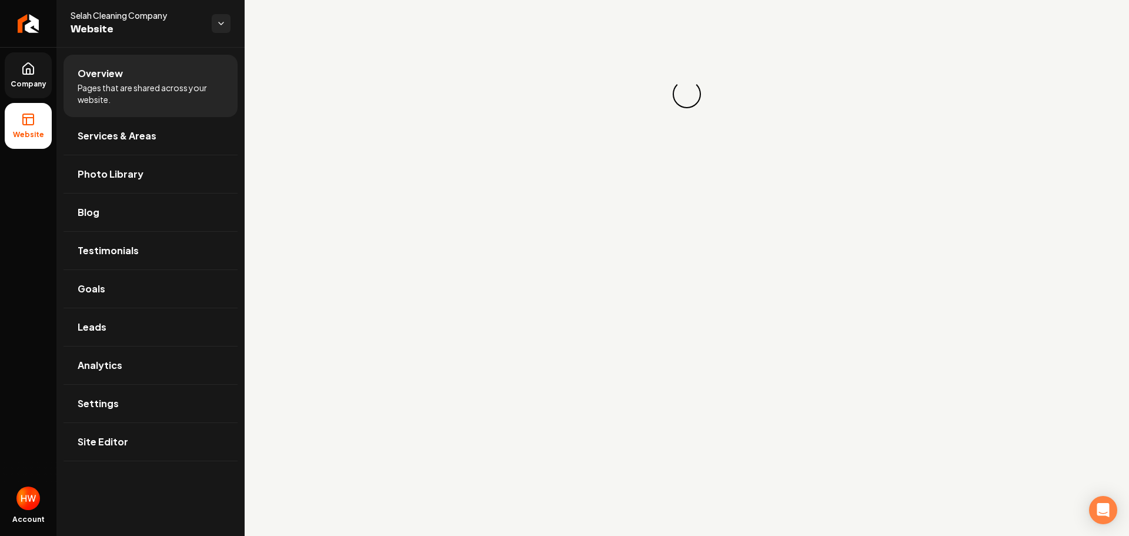
click at [30, 70] on icon at bounding box center [28, 71] width 4 height 5
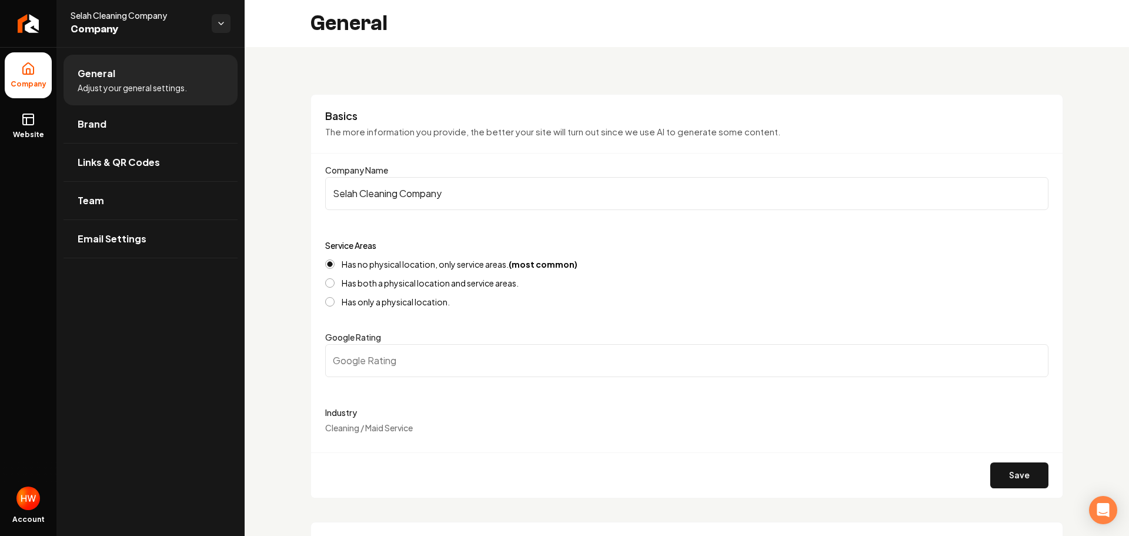
click at [428, 198] on input "Selah Cleaning Company" at bounding box center [686, 193] width 723 height 33
click at [427, 198] on input "Selah Cleaning Company" at bounding box center [686, 193] width 723 height 33
click at [428, 197] on input "Selah Cleaning Company" at bounding box center [686, 193] width 723 height 33
